Goal: Task Accomplishment & Management: Use online tool/utility

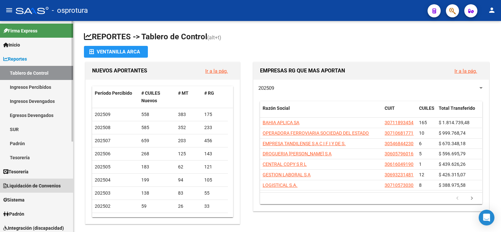
click at [29, 183] on span "Liquidación de Convenios" at bounding box center [31, 185] width 57 height 7
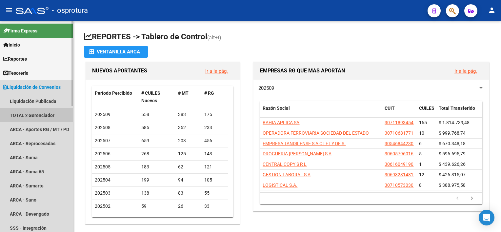
click at [32, 114] on link "TOTAL x Gerenciador" at bounding box center [36, 115] width 73 height 14
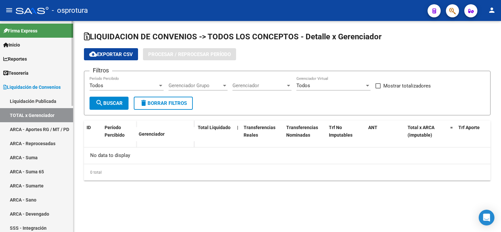
checkbox input "true"
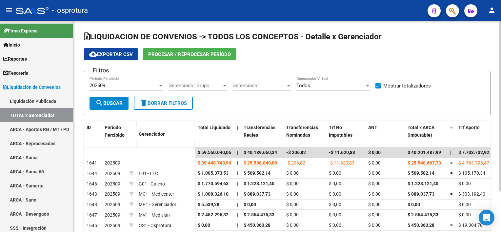
click at [161, 85] on div at bounding box center [160, 86] width 3 height 2
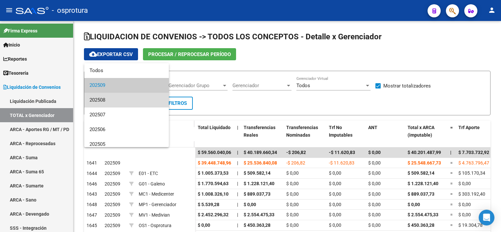
click at [148, 100] on span "202508" at bounding box center [127, 100] width 74 height 15
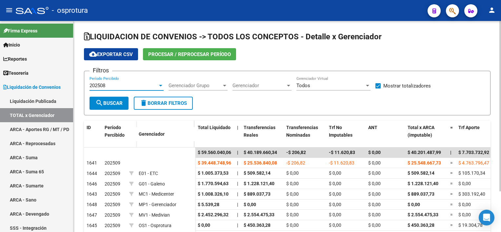
click at [114, 104] on span "search Buscar" at bounding box center [108, 103] width 27 height 6
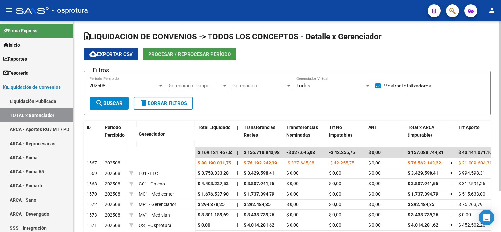
click at [171, 57] on span "Procesar / Reprocesar período" at bounding box center [189, 55] width 83 height 6
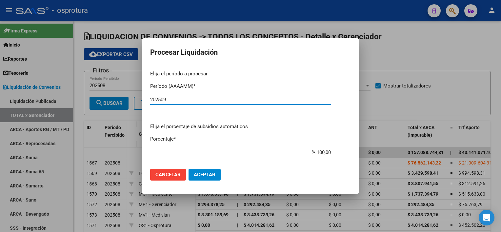
type input "202509"
click at [199, 178] on button "Aceptar" at bounding box center [205, 175] width 32 height 12
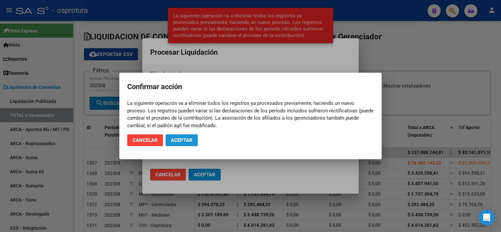
click at [186, 144] on button "Aceptar" at bounding box center [182, 141] width 32 height 12
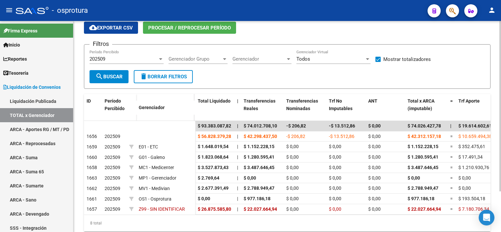
scroll to position [31, 0]
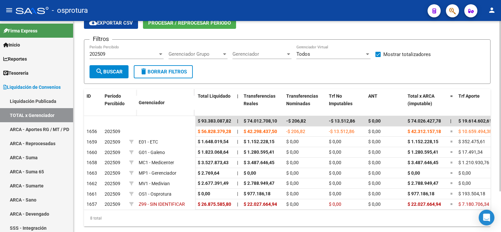
click at [500, 162] on div at bounding box center [501, 133] width 2 height 171
